Goal: Find specific page/section: Find specific page/section

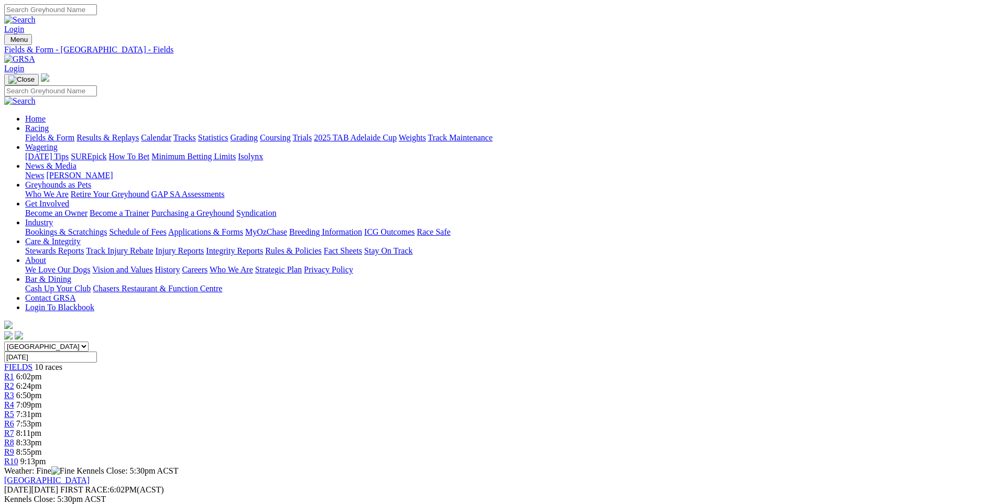
click at [74, 133] on link "Fields & Form" at bounding box center [49, 137] width 49 height 9
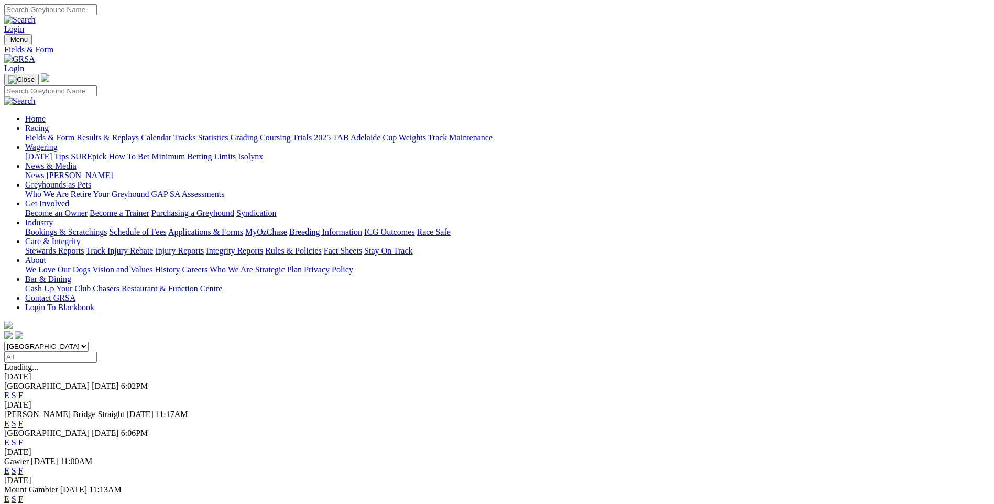
click at [23, 438] on link "F" at bounding box center [20, 442] width 5 height 9
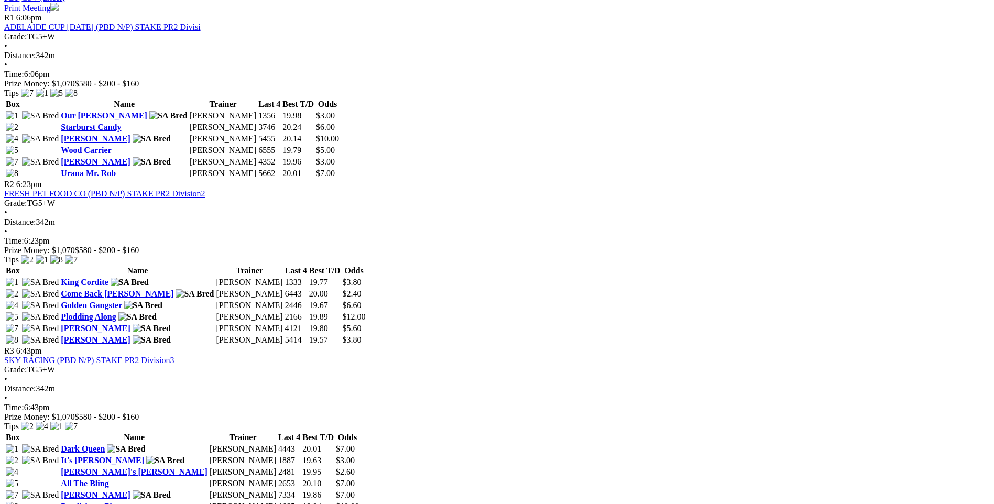
scroll to position [210, 0]
